Goal: Check status: Check status

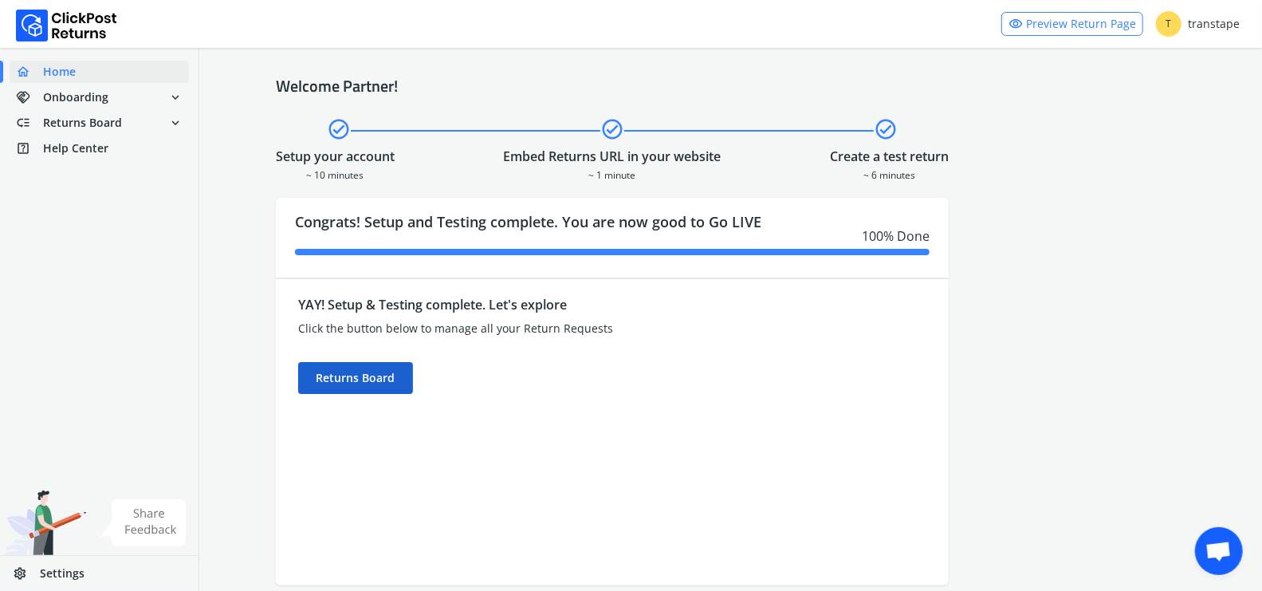
click at [373, 382] on div "Returns Board" at bounding box center [355, 378] width 115 height 32
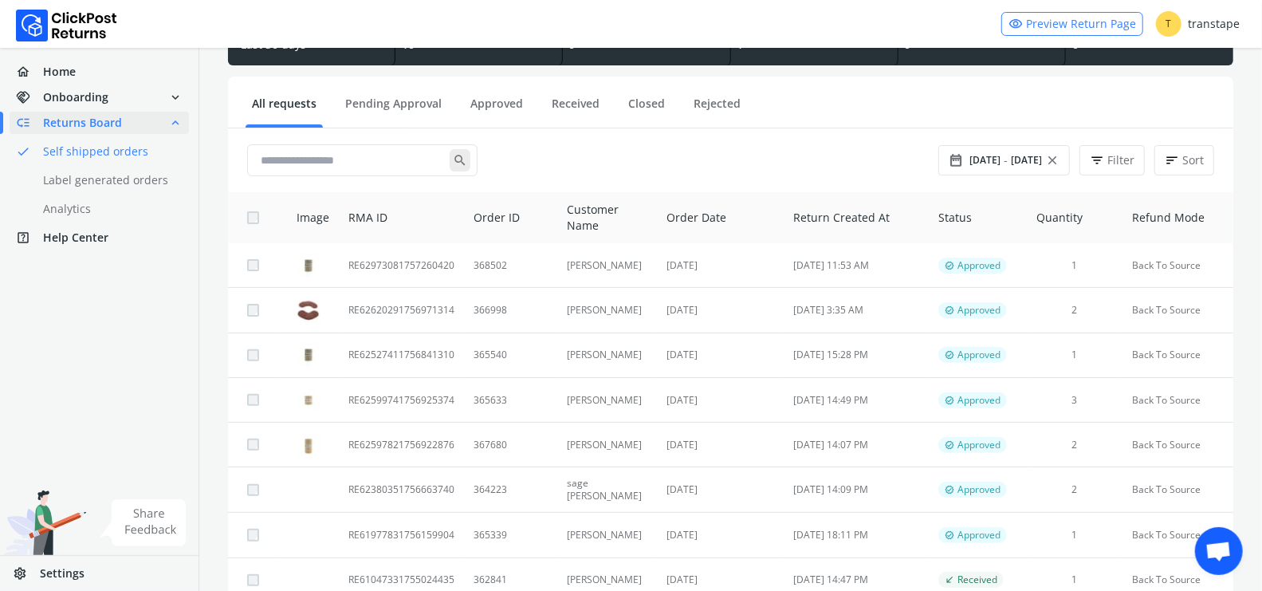
scroll to position [133, 0]
click at [444, 361] on td "RE62527411756841310" at bounding box center [401, 354] width 125 height 45
